Goal: Navigation & Orientation: Understand site structure

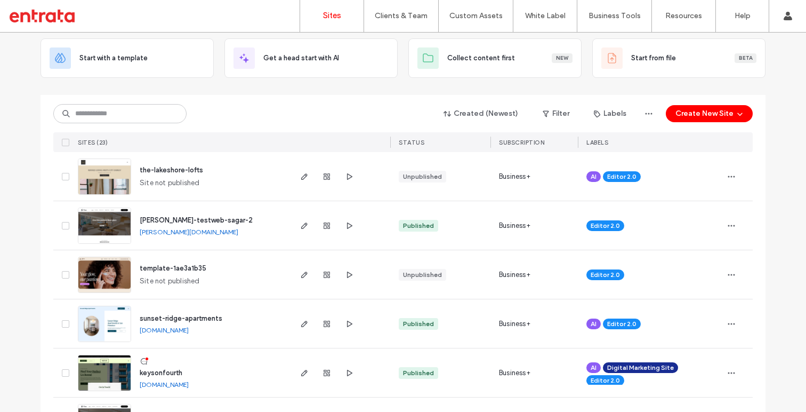
scroll to position [58, 0]
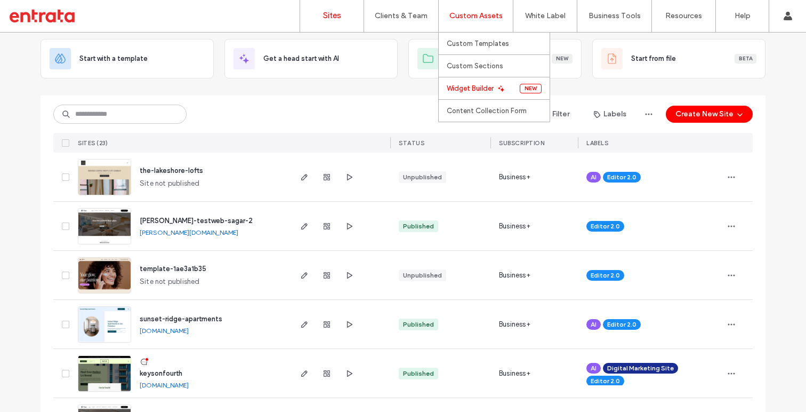
click at [487, 85] on label "Widget Builder" at bounding box center [470, 88] width 47 height 9
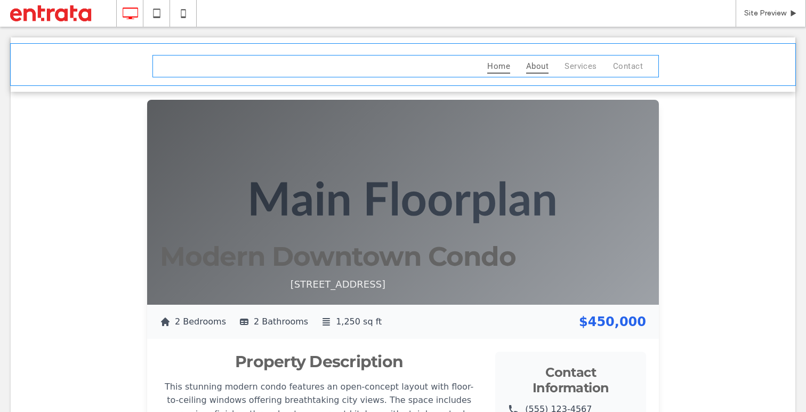
click at [543, 65] on span "About" at bounding box center [537, 66] width 22 height 15
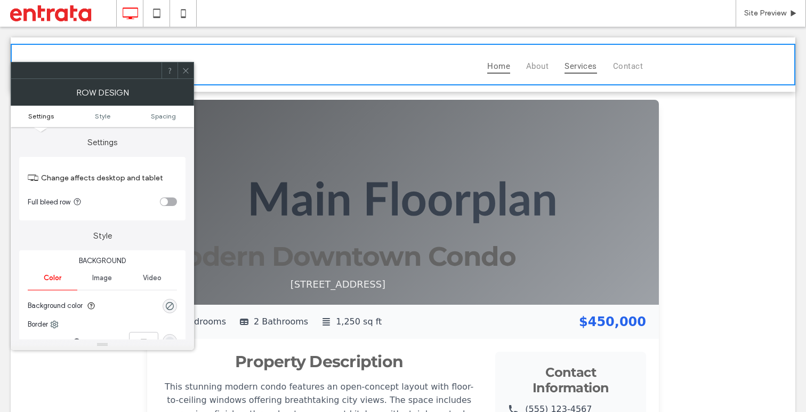
click at [572, 70] on span "Services" at bounding box center [581, 66] width 33 height 15
click at [182, 72] on icon at bounding box center [186, 71] width 8 height 8
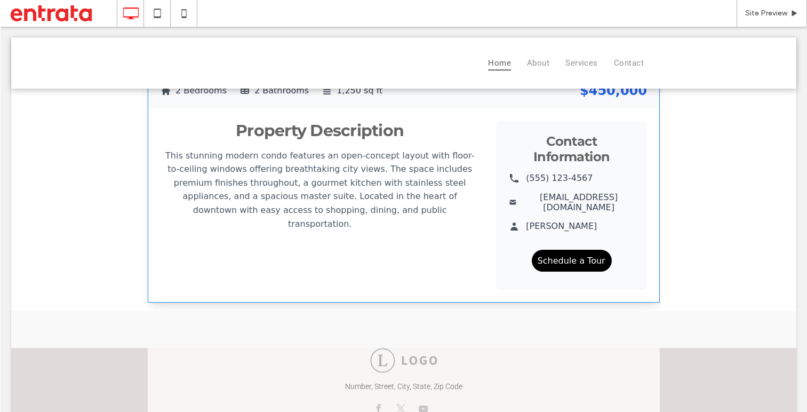
scroll to position [276, 0]
